Goal: Navigation & Orientation: Find specific page/section

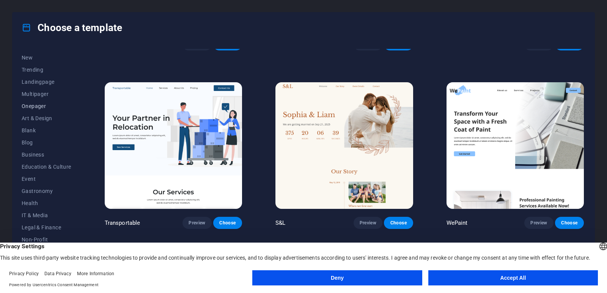
scroll to position [38, 0]
click at [34, 122] on button "Blog" at bounding box center [47, 126] width 50 height 12
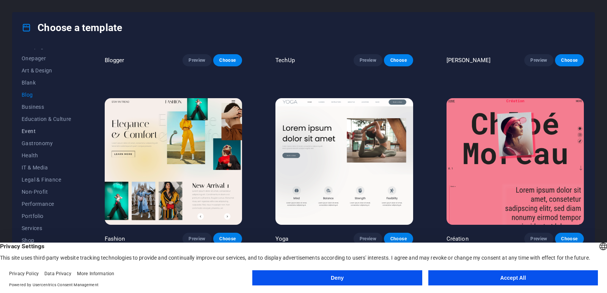
scroll to position [93, 0]
click at [43, 146] on span "IT & Media" at bounding box center [47, 144] width 50 height 6
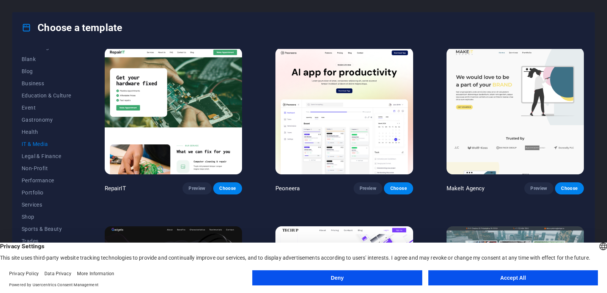
scroll to position [0, 0]
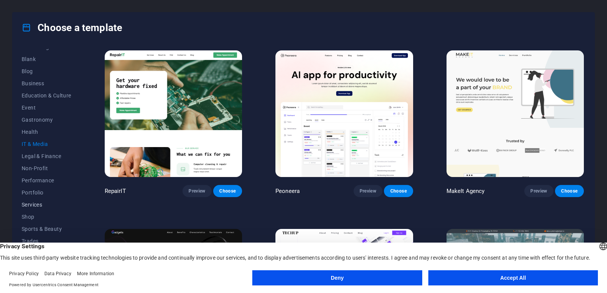
click at [28, 204] on span "Services" at bounding box center [47, 205] width 50 height 6
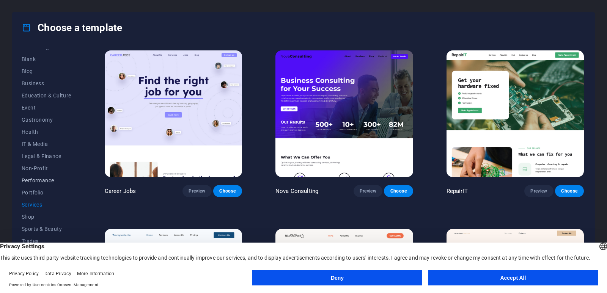
click at [31, 182] on span "Performance" at bounding box center [47, 180] width 50 height 6
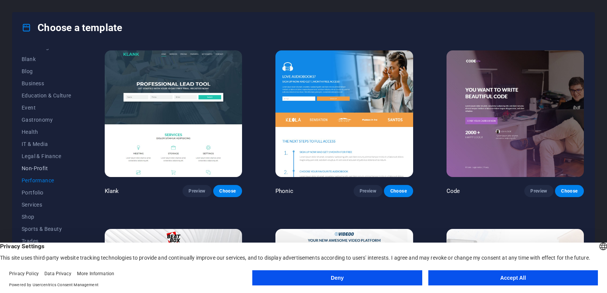
click at [38, 167] on span "Non-Profit" at bounding box center [47, 168] width 50 height 6
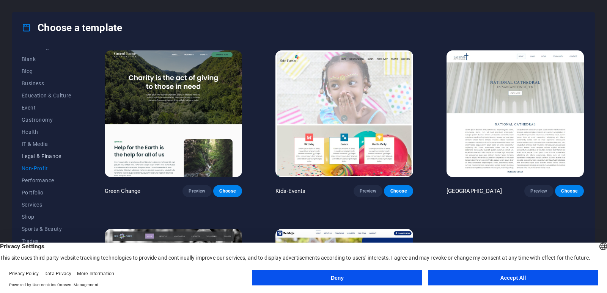
click at [38, 158] on span "Legal & Finance" at bounding box center [47, 156] width 50 height 6
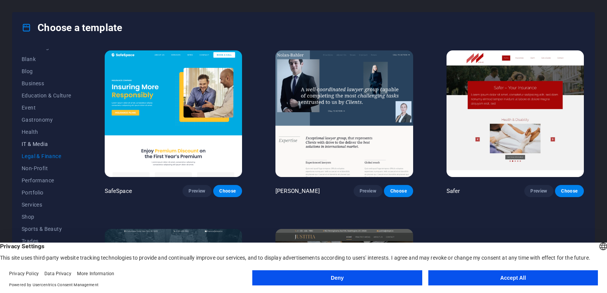
click at [45, 144] on span "IT & Media" at bounding box center [47, 144] width 50 height 6
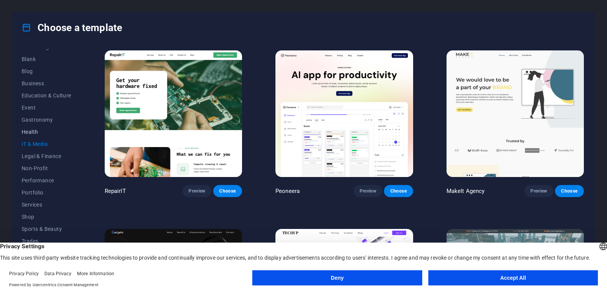
click at [45, 129] on button "Health" at bounding box center [47, 132] width 50 height 12
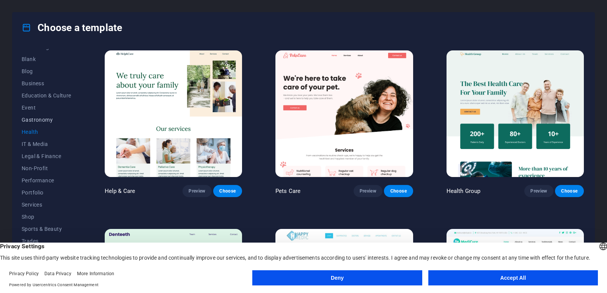
click at [45, 122] on span "Gastronomy" at bounding box center [47, 120] width 50 height 6
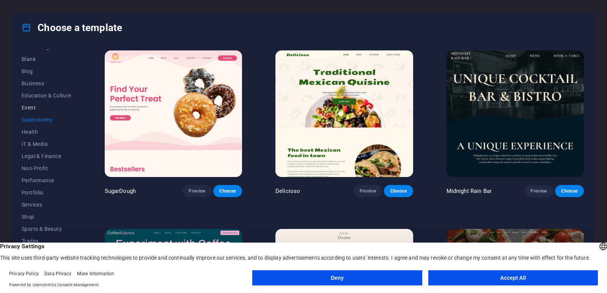
click at [42, 107] on span "Event" at bounding box center [47, 108] width 50 height 6
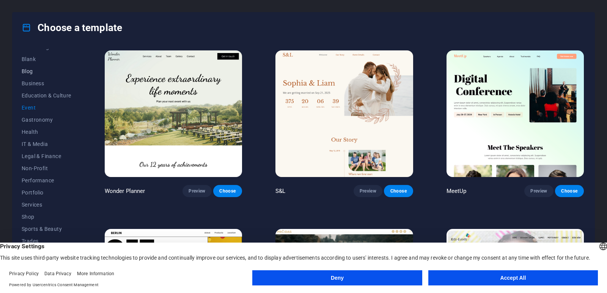
drag, startPoint x: 39, startPoint y: 86, endPoint x: 38, endPoint y: 73, distance: 13.3
click at [38, 73] on div "All Templates My Templates New Trending Landingpage Multipager Onepager Art & D…" at bounding box center [51, 160] width 59 height 223
click at [37, 74] on button "Blog" at bounding box center [47, 71] width 50 height 12
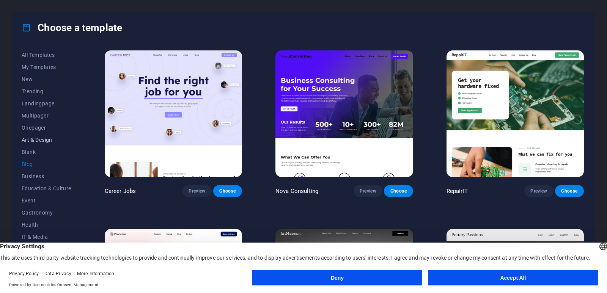
drag, startPoint x: 28, startPoint y: 138, endPoint x: 24, endPoint y: 135, distance: 5.4
click at [24, 135] on button "Art & Design" at bounding box center [47, 140] width 50 height 12
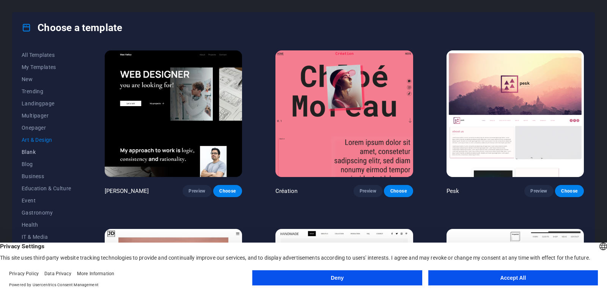
click at [29, 154] on span "Blank" at bounding box center [47, 152] width 50 height 6
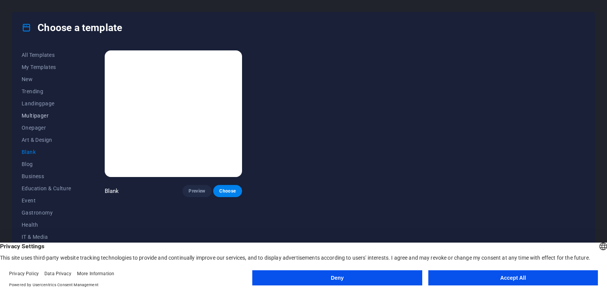
click at [41, 117] on span "Multipager" at bounding box center [47, 116] width 50 height 6
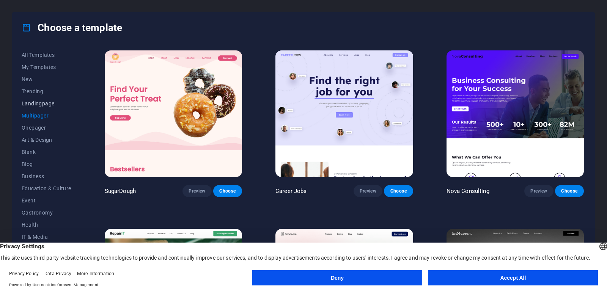
click at [42, 99] on button "Landingpage" at bounding box center [47, 103] width 50 height 12
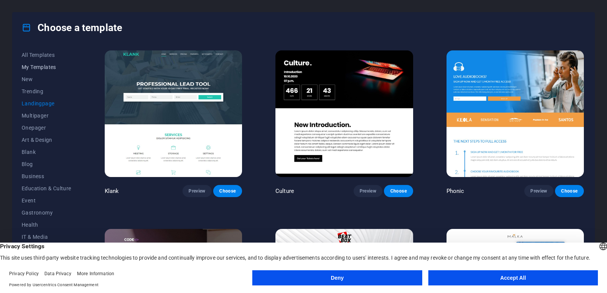
click at [35, 69] on button "My Templates" at bounding box center [47, 67] width 50 height 12
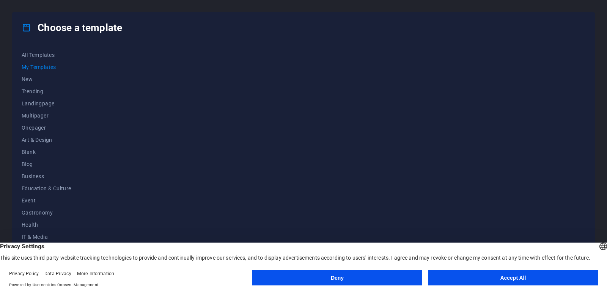
click at [21, 79] on div "All Templates My Templates New Trending Landingpage Multipager Onepager Art & D…" at bounding box center [304, 162] width 582 height 238
click at [22, 79] on span "New" at bounding box center [47, 79] width 50 height 6
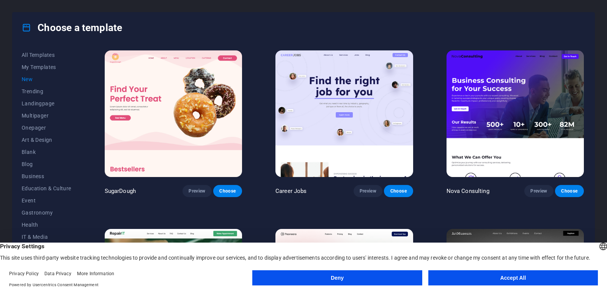
click at [39, 47] on div "All Templates My Templates New Trending Landingpage Multipager Onepager Art & D…" at bounding box center [304, 162] width 582 height 238
click at [35, 54] on span "All Templates" at bounding box center [47, 55] width 50 height 6
click at [27, 33] on h4 "Choose a template" at bounding box center [72, 28] width 100 height 12
